Goal: Download file/media

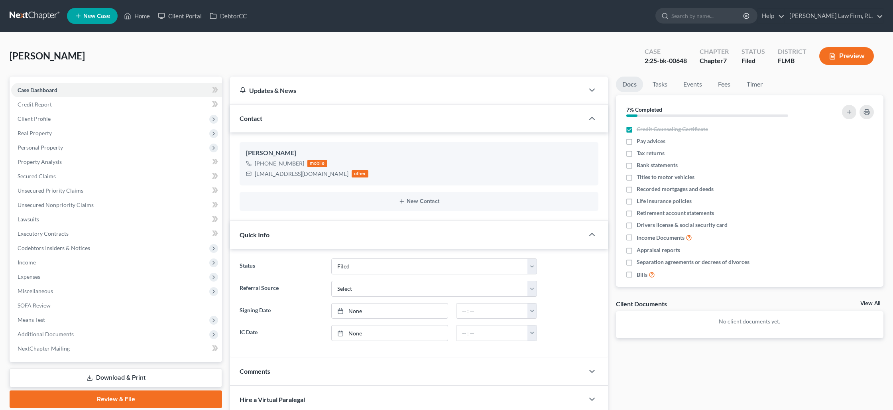
select select "2"
click at [82, 116] on span "Client Profile" at bounding box center [116, 119] width 211 height 14
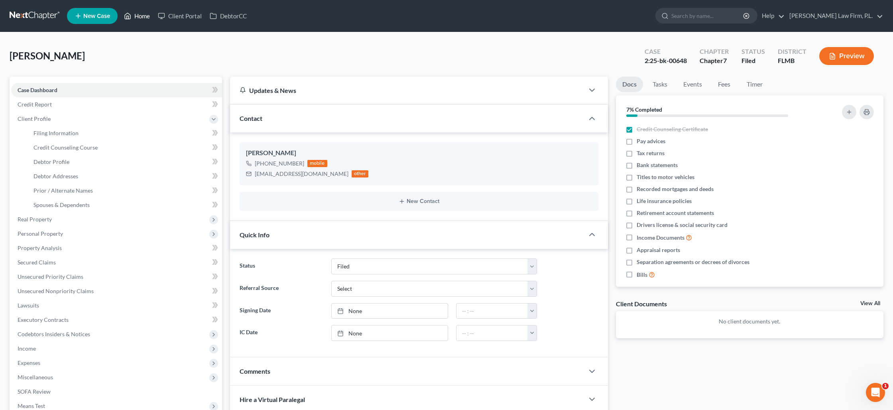
click at [141, 17] on link "Home" at bounding box center [137, 16] width 34 height 14
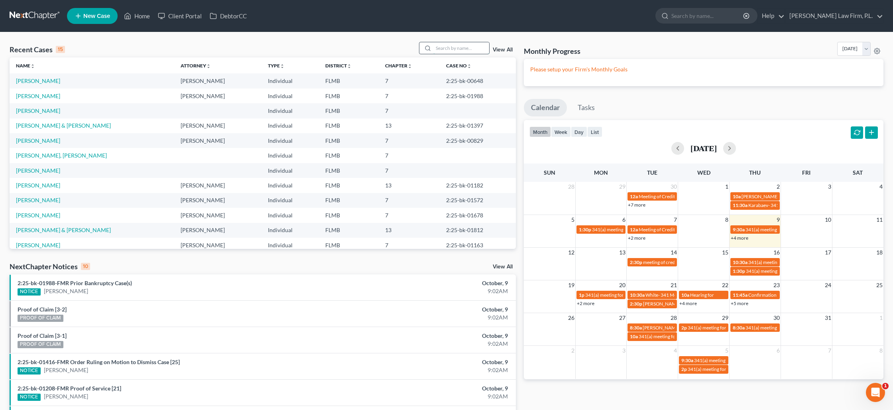
click at [447, 50] on input "search" at bounding box center [461, 48] width 56 height 12
type input "[PERSON_NAME]"
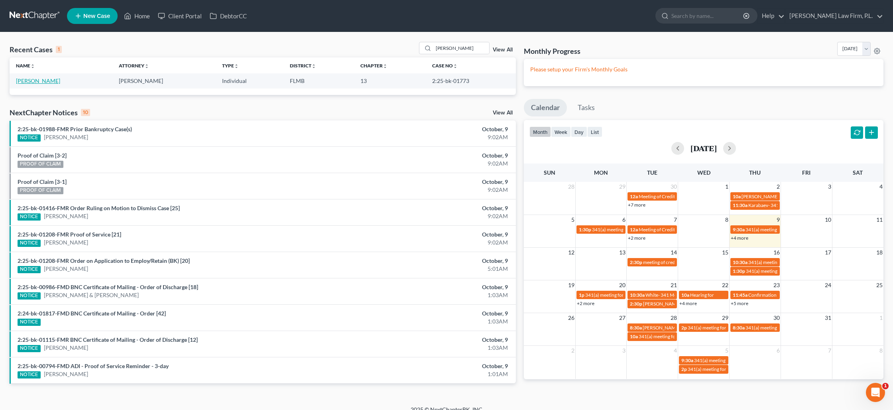
click at [39, 82] on link "[PERSON_NAME]" at bounding box center [38, 80] width 44 height 7
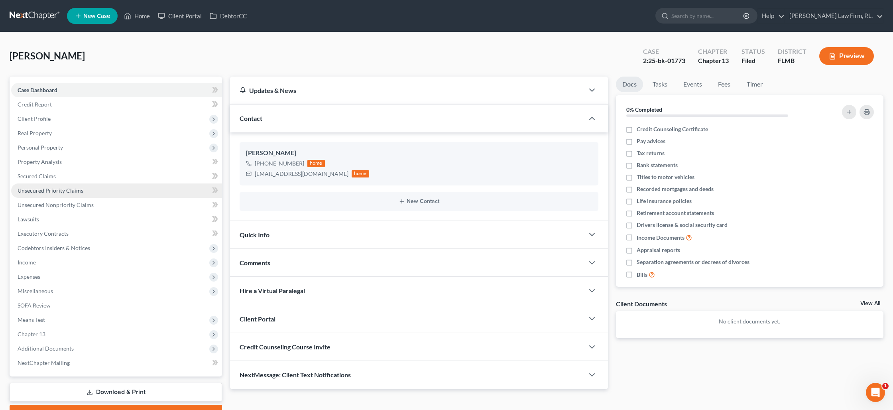
scroll to position [42, 0]
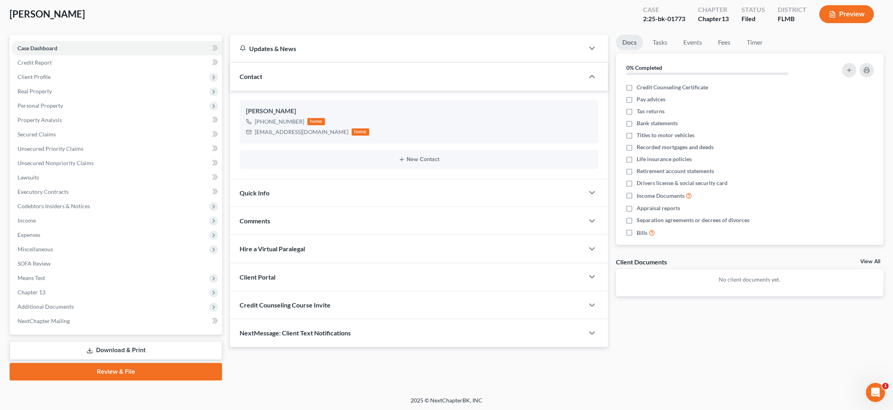
click at [109, 348] on link "Download & Print" at bounding box center [116, 350] width 212 height 19
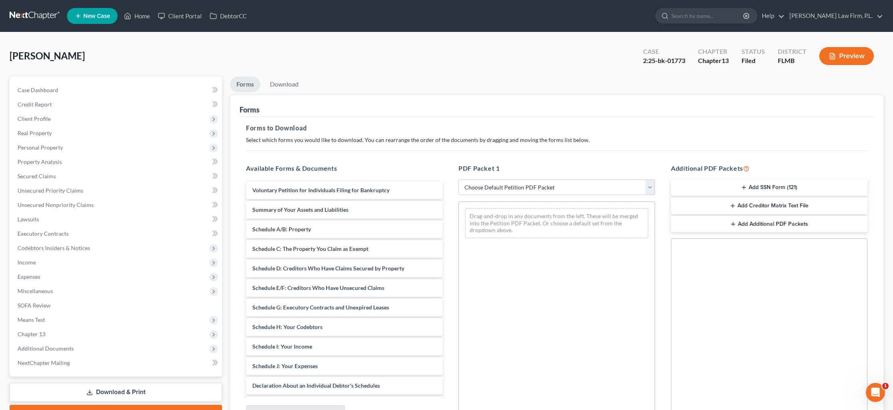
scroll to position [82, 0]
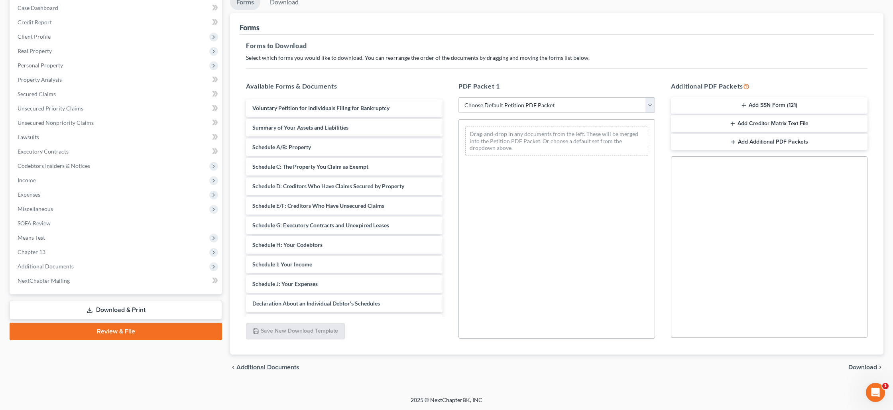
click at [857, 367] on span "Download" at bounding box center [862, 367] width 29 height 6
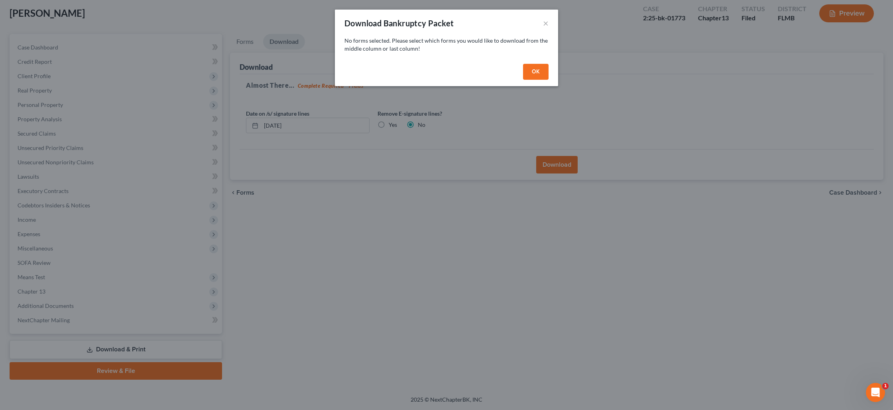
scroll to position [42, 0]
click at [532, 73] on button "OK" at bounding box center [536, 72] width 26 height 16
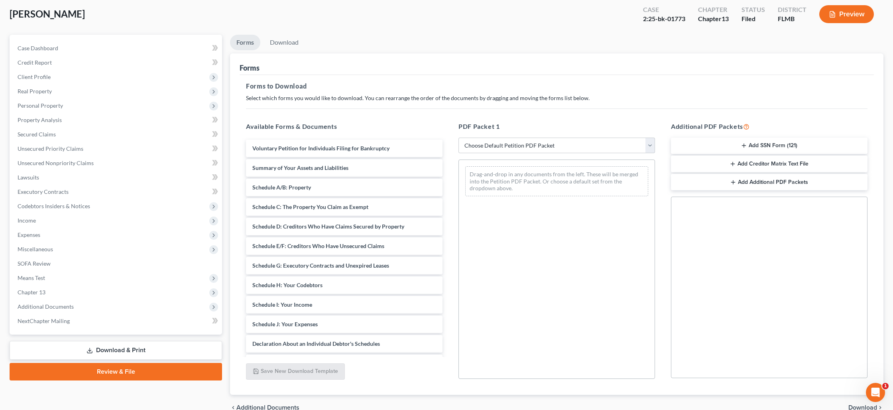
scroll to position [82, 0]
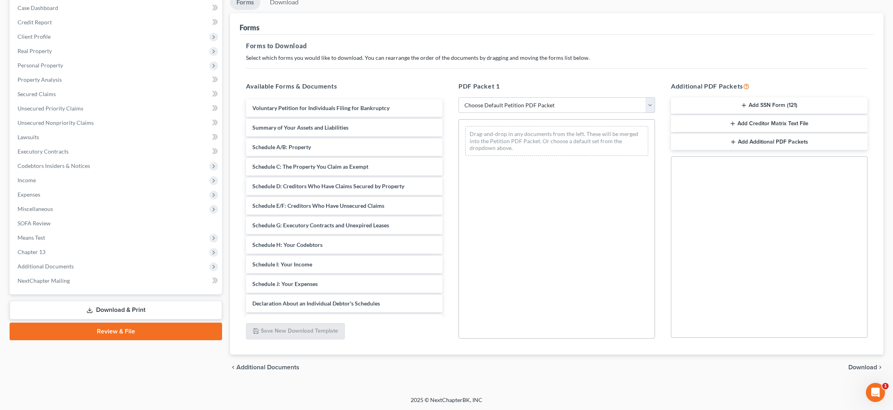
click at [855, 365] on span "Download" at bounding box center [862, 367] width 29 height 6
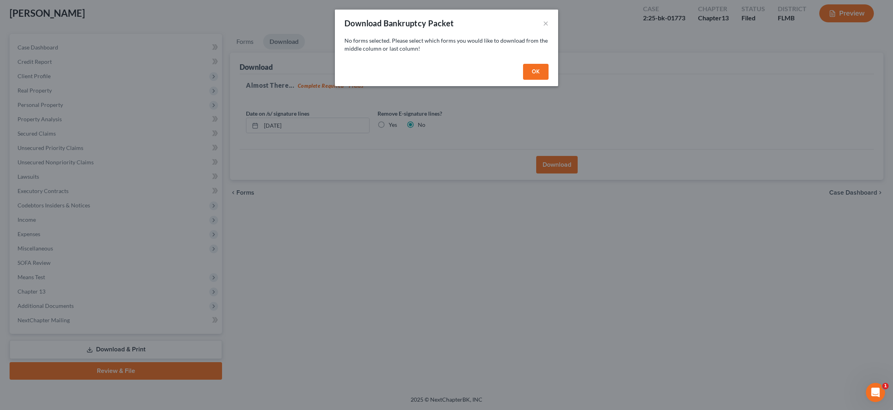
scroll to position [42, 0]
click at [540, 75] on button "OK" at bounding box center [536, 72] width 26 height 16
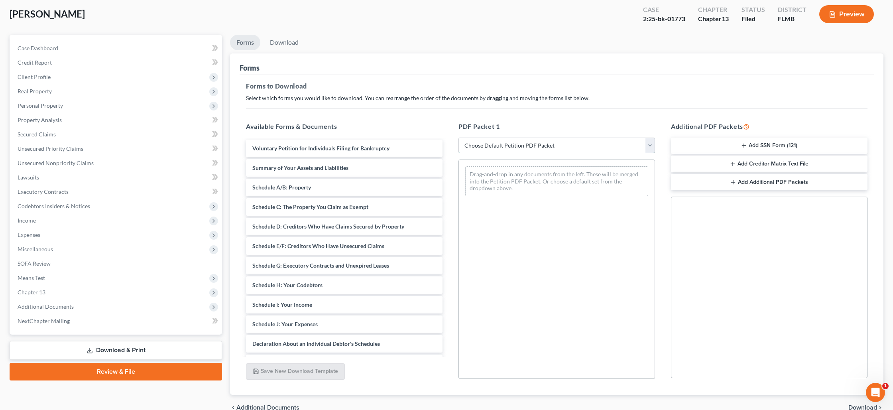
click at [517, 146] on select "Choose Default Petition PDF Packet Complete Bankruptcy Petition (all forms and …" at bounding box center [556, 145] width 196 height 16
select select "0"
click at [458, 137] on select "Choose Default Petition PDF Packet Complete Bankruptcy Petition (all forms and …" at bounding box center [556, 145] width 196 height 16
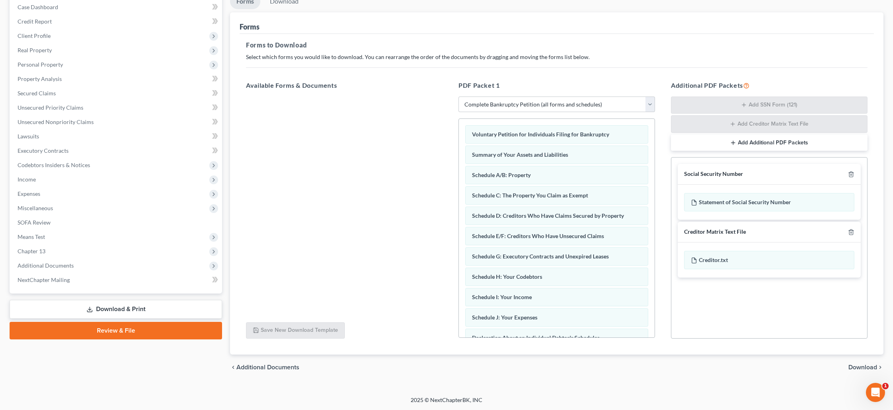
click at [859, 366] on span "Download" at bounding box center [862, 367] width 29 height 6
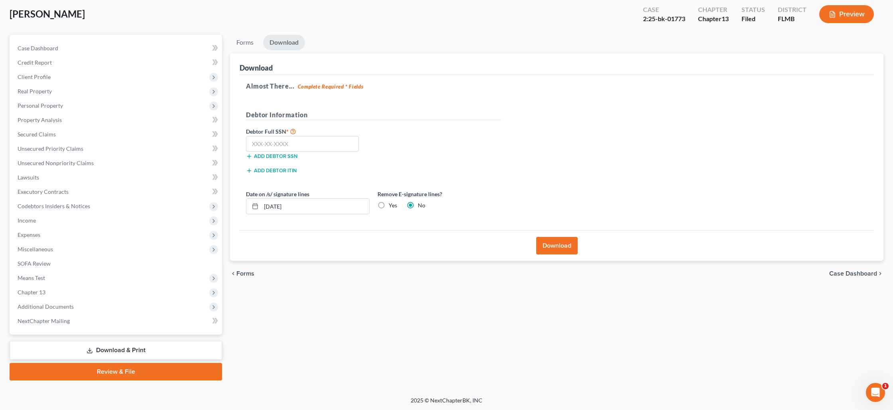
click at [550, 249] on button "Download" at bounding box center [556, 246] width 41 height 18
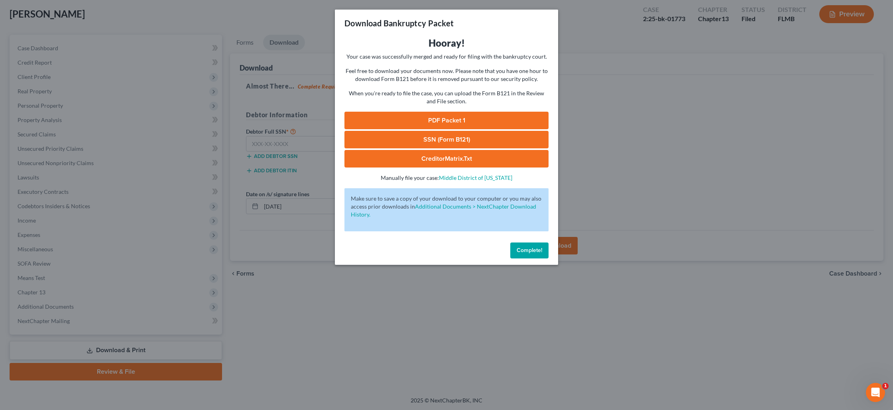
click at [438, 120] on link "PDF Packet 1" at bounding box center [446, 121] width 204 height 18
